Goal: Use online tool/utility: Use online tool/utility

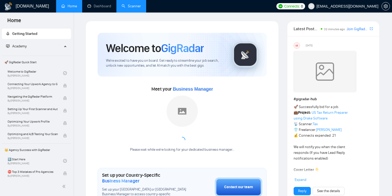
click at [125, 4] on link "Scanner" at bounding box center [131, 6] width 19 height 4
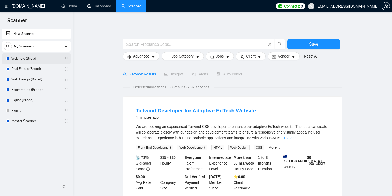
click at [37, 59] on link "Webflow (Broad)" at bounding box center [36, 58] width 50 height 10
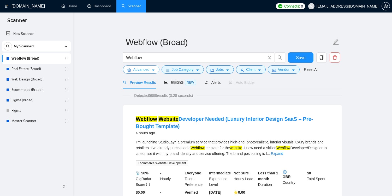
click at [155, 69] on icon "caret-down" at bounding box center [153, 71] width 4 height 4
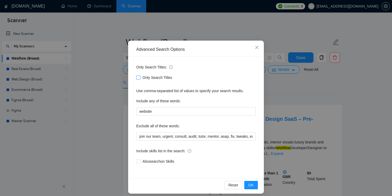
scroll to position [21, 0]
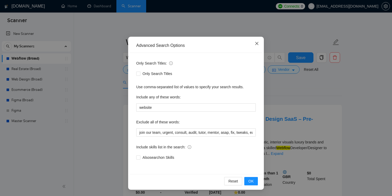
click at [257, 46] on icon "close" at bounding box center [257, 43] width 4 height 4
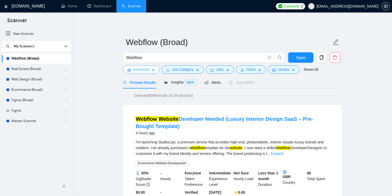
click at [144, 74] on button "Advanced" at bounding box center [141, 69] width 37 height 8
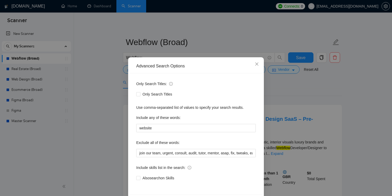
scroll to position [21, 0]
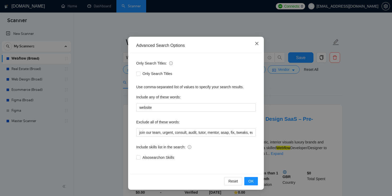
click at [260, 45] on span "Close" at bounding box center [257, 44] width 14 height 14
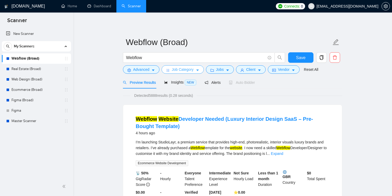
click at [198, 73] on button "Job Category" at bounding box center [182, 69] width 42 height 8
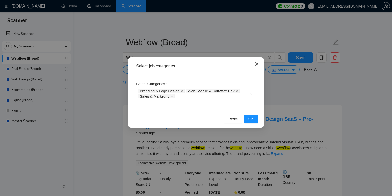
click at [255, 63] on icon "close" at bounding box center [257, 64] width 4 height 4
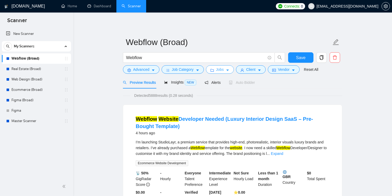
click at [227, 72] on button "Jobs" at bounding box center [220, 69] width 28 height 8
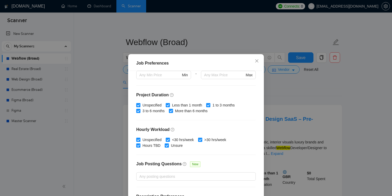
scroll to position [156, 0]
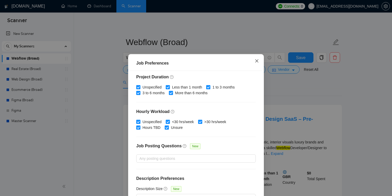
click at [256, 64] on span "Close" at bounding box center [257, 61] width 14 height 14
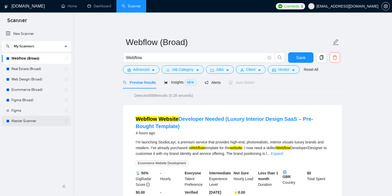
click at [40, 123] on link "Master Scanner" at bounding box center [36, 121] width 50 height 10
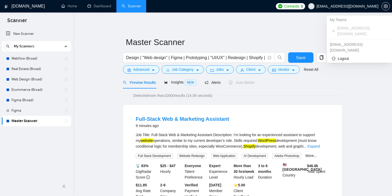
click at [345, 6] on span "[EMAIL_ADDRESS][DOMAIN_NAME]" at bounding box center [347, 6] width 62 height 0
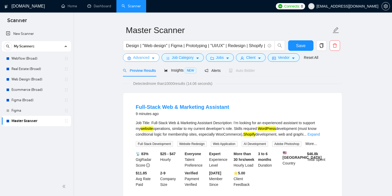
scroll to position [13, 0]
